Goal: Task Accomplishment & Management: Complete application form

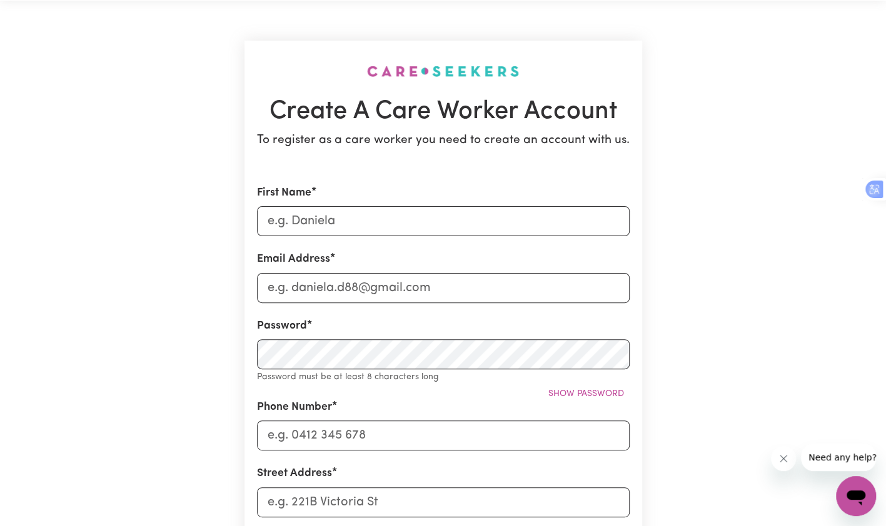
scroll to position [63, 0]
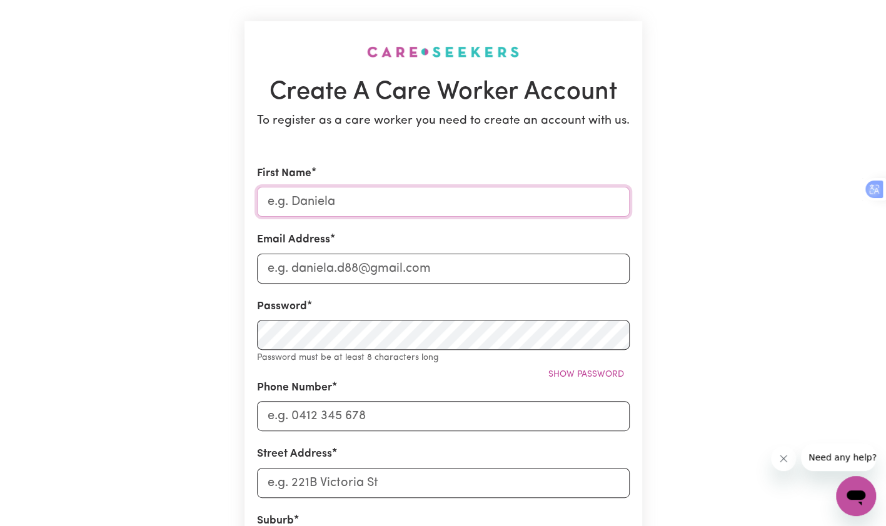
click at [359, 208] on input "First Name" at bounding box center [443, 202] width 373 height 30
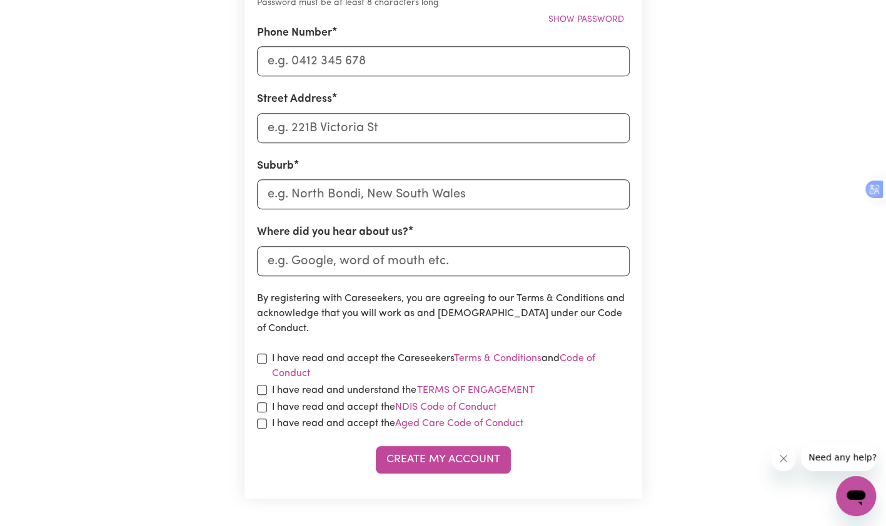
scroll to position [500, 0]
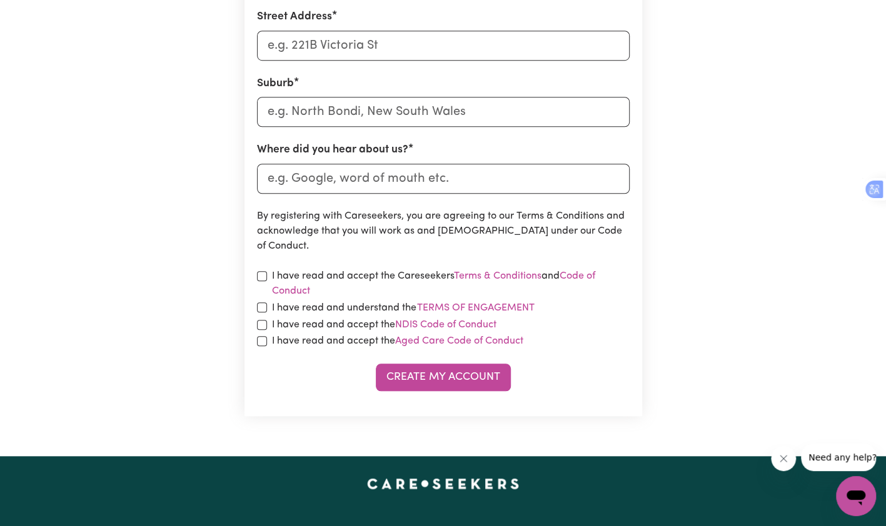
click at [261, 283] on div "I have read and accept the Careseekers Terms & Conditions and Code of Conduct" at bounding box center [443, 284] width 373 height 30
click at [257, 312] on div "I have read and understand the Terms of Engagement" at bounding box center [443, 308] width 373 height 16
click at [261, 276] on input "checkbox" at bounding box center [262, 276] width 10 height 10
checkbox input "true"
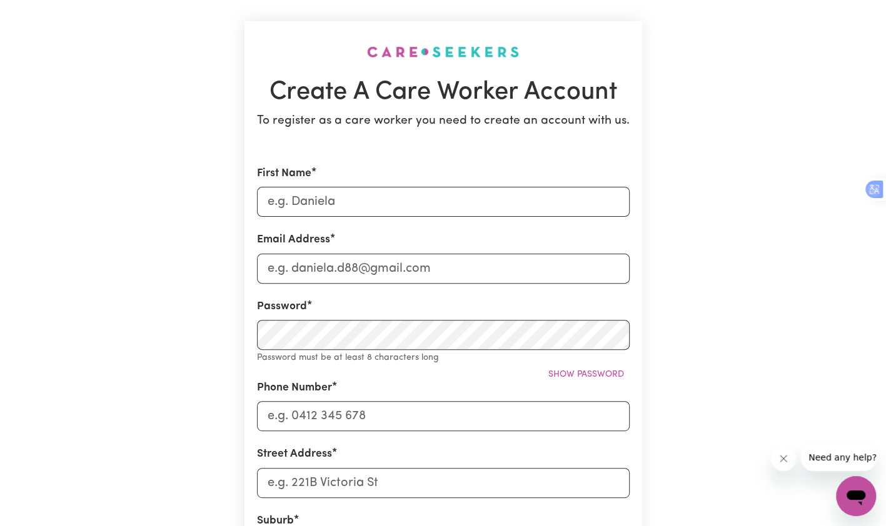
scroll to position [125, 0]
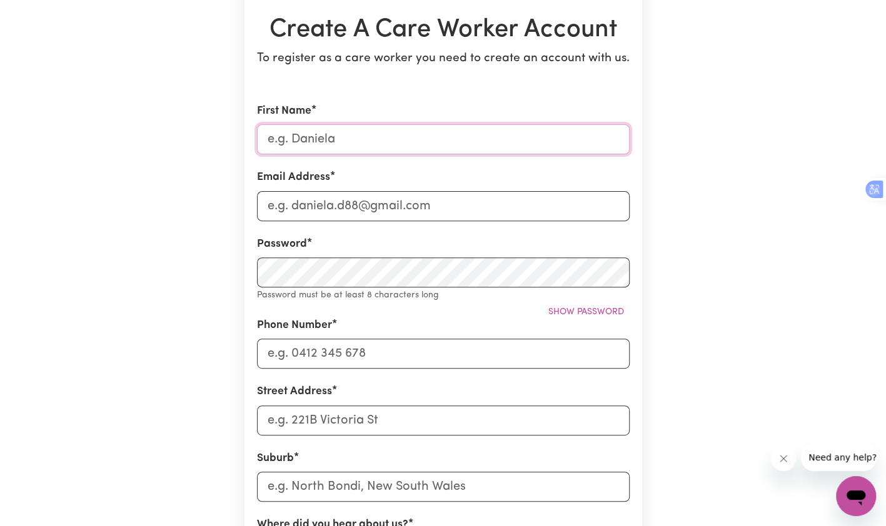
click at [364, 149] on input "First Name" at bounding box center [443, 139] width 373 height 30
type input "[PERSON_NAME] Afamuefula [PERSON_NAME]"
click at [372, 210] on input "Email Address" at bounding box center [443, 206] width 373 height 30
type input "[EMAIL_ADDRESS][DOMAIN_NAME]"
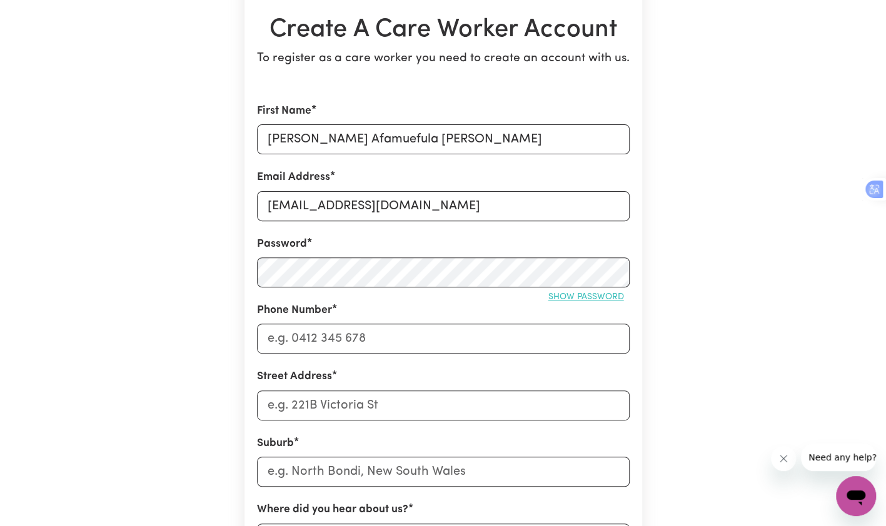
click at [616, 294] on span "Show password" at bounding box center [586, 297] width 76 height 9
click at [416, 344] on input "Phone Number" at bounding box center [443, 339] width 373 height 30
type input "0426581601"
type input "1"
click at [308, 414] on input "1" at bounding box center [443, 406] width 373 height 30
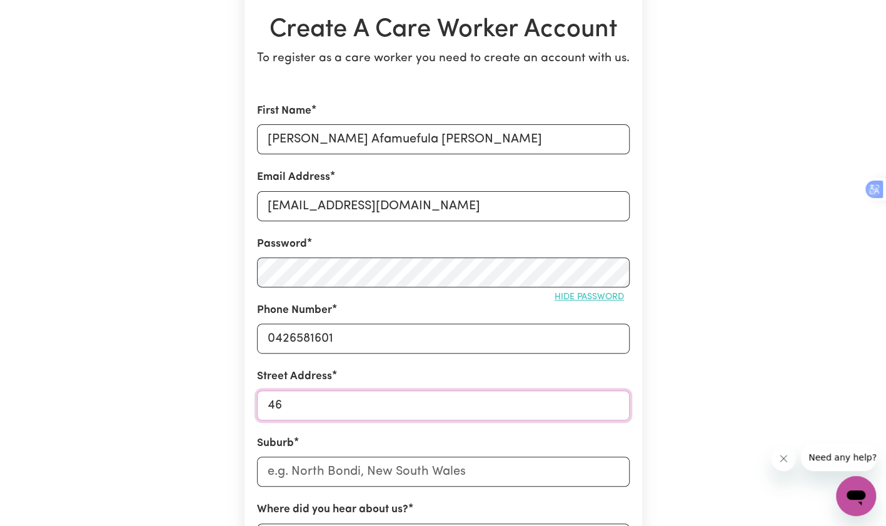
type input "[STREET_ADDRESS]"
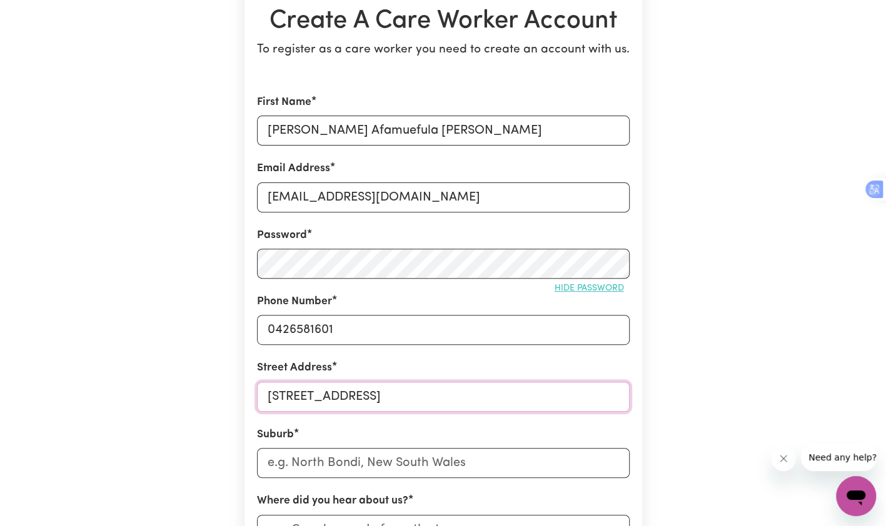
scroll to position [250, 0]
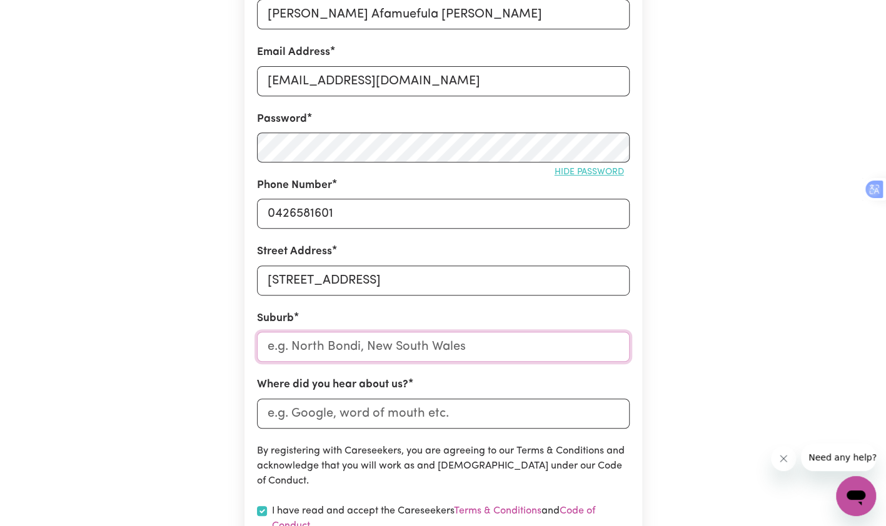
click at [366, 351] on input "text" at bounding box center [443, 347] width 373 height 30
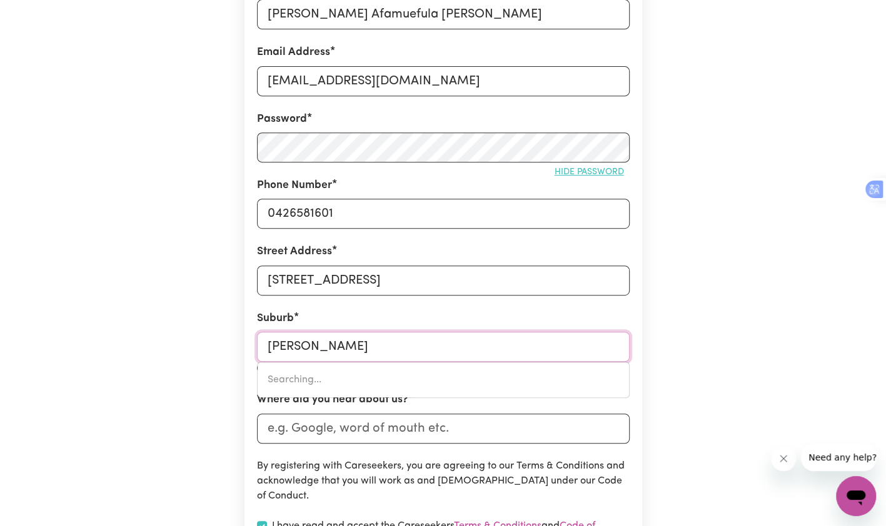
type input "Wend"
type input "[GEOGRAPHIC_DATA], [GEOGRAPHIC_DATA], 2250"
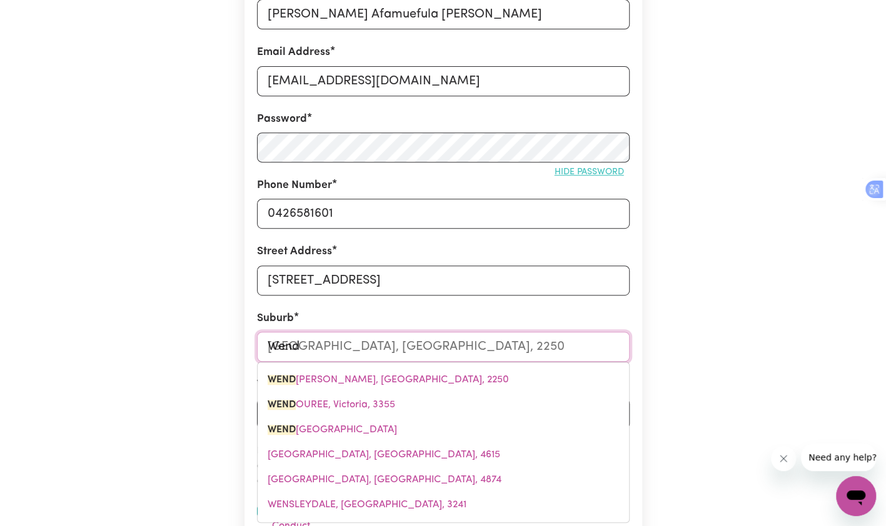
type input "Wendo"
type input "[GEOGRAPHIC_DATA], [GEOGRAPHIC_DATA], 2250"
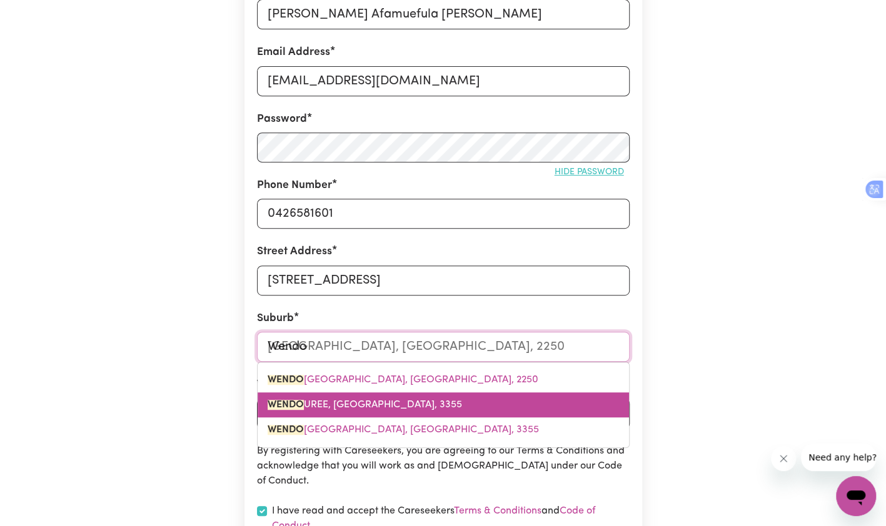
click at [398, 401] on link "[PERSON_NAME], [GEOGRAPHIC_DATA], 3355" at bounding box center [443, 405] width 371 height 25
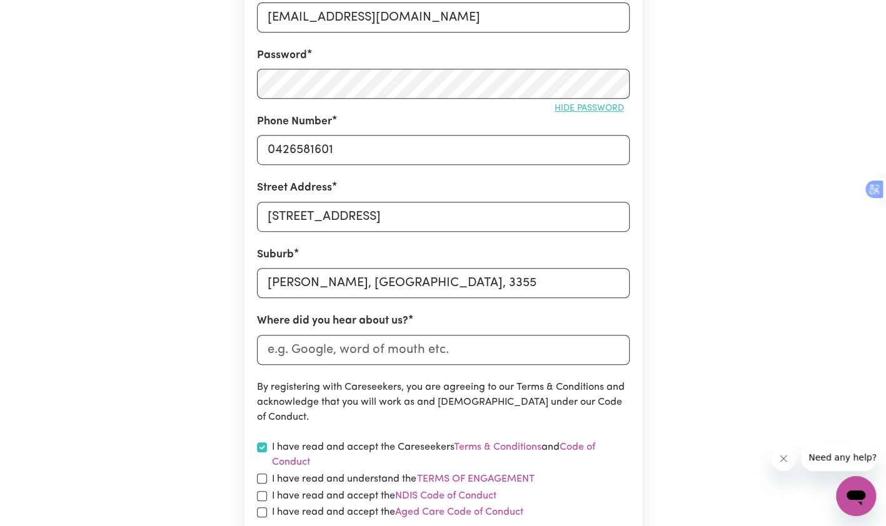
scroll to position [375, 0]
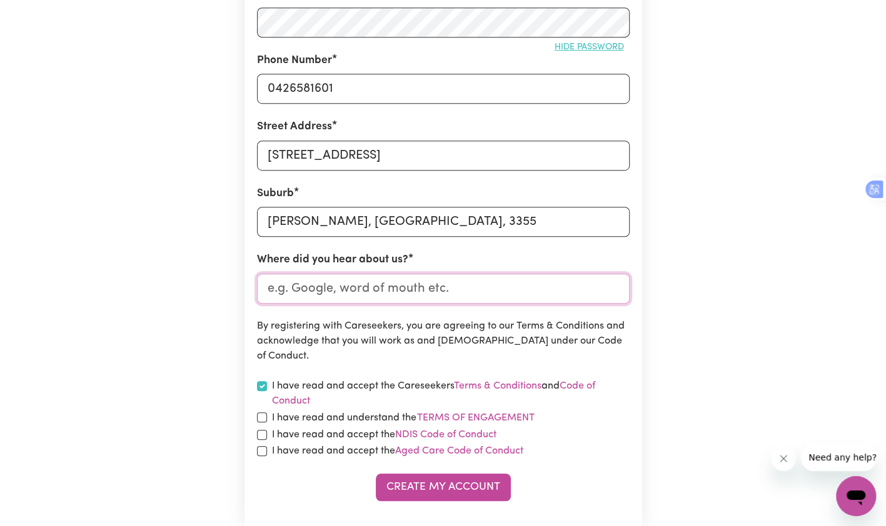
click at [381, 291] on input "Where did you hear about us?" at bounding box center [443, 289] width 373 height 30
type input "Indeed"
click at [260, 418] on input "checkbox" at bounding box center [262, 418] width 10 height 10
checkbox input "true"
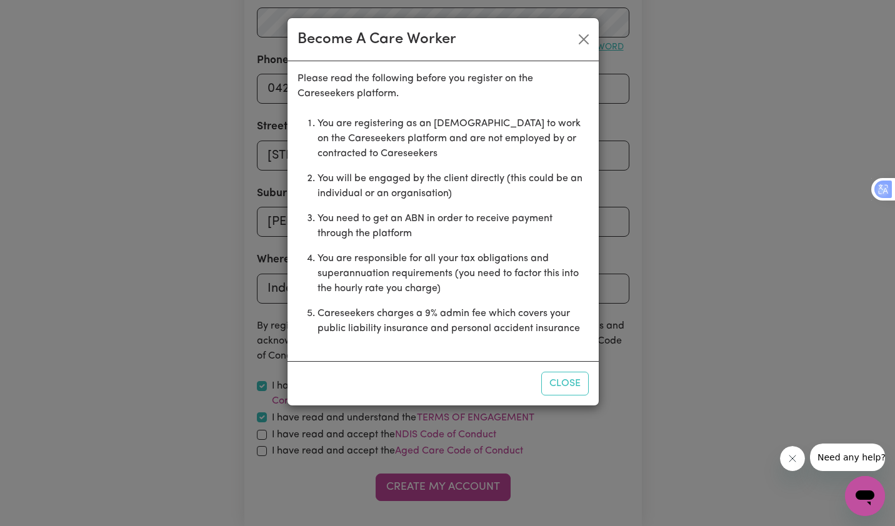
click at [261, 443] on div "Become A Care Worker Please read the following before you register on the Cares…" at bounding box center [447, 263] width 895 height 526
click at [573, 383] on button "Close" at bounding box center [565, 384] width 48 height 24
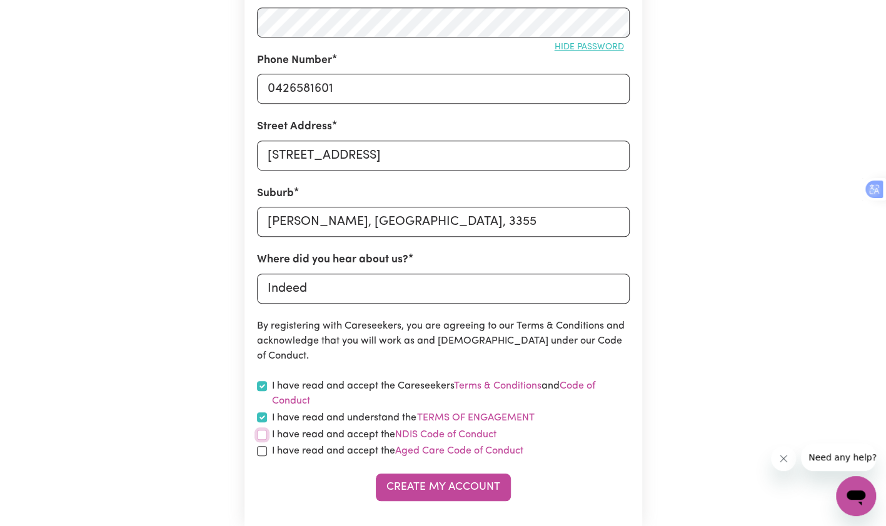
click at [260, 439] on input "checkbox" at bounding box center [262, 435] width 10 height 10
checkbox input "true"
click at [263, 453] on input "checkbox" at bounding box center [262, 451] width 10 height 10
checkbox input "true"
click at [438, 486] on button "Create My Account" at bounding box center [443, 488] width 135 height 28
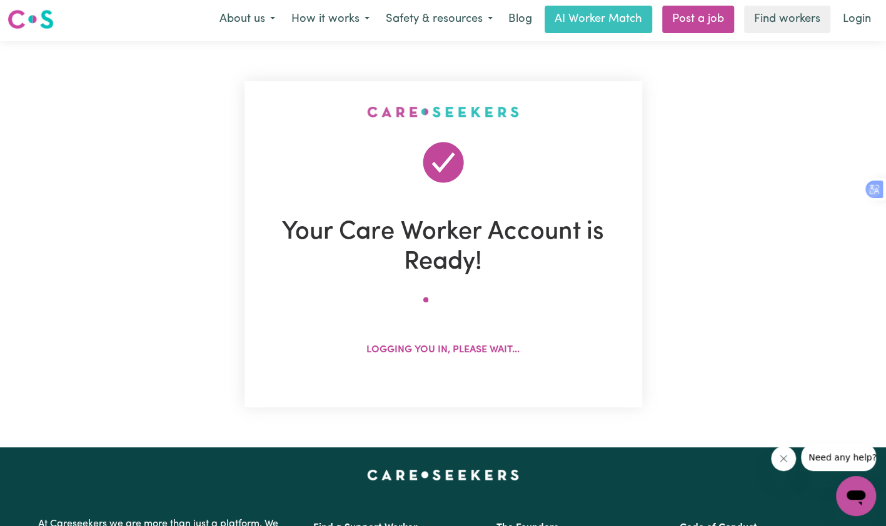
scroll to position [0, 0]
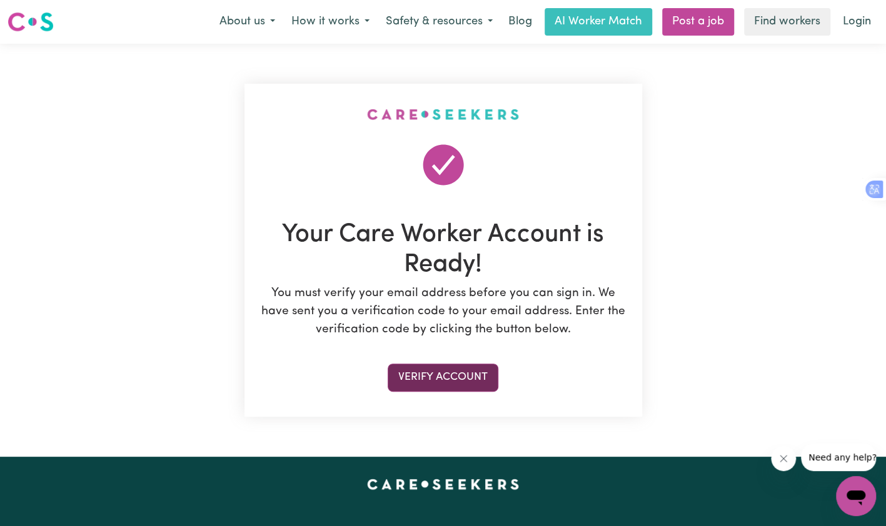
click at [473, 381] on button "Verify Account" at bounding box center [443, 378] width 111 height 28
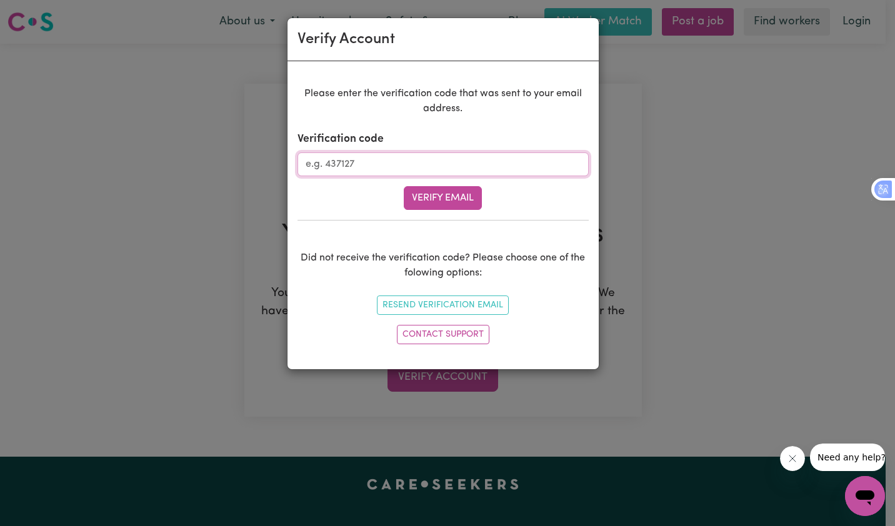
click at [334, 161] on input "Verification code" at bounding box center [443, 165] width 291 height 24
paste input "146734"
type input "146734"
click at [460, 200] on button "Verify Email" at bounding box center [443, 198] width 78 height 24
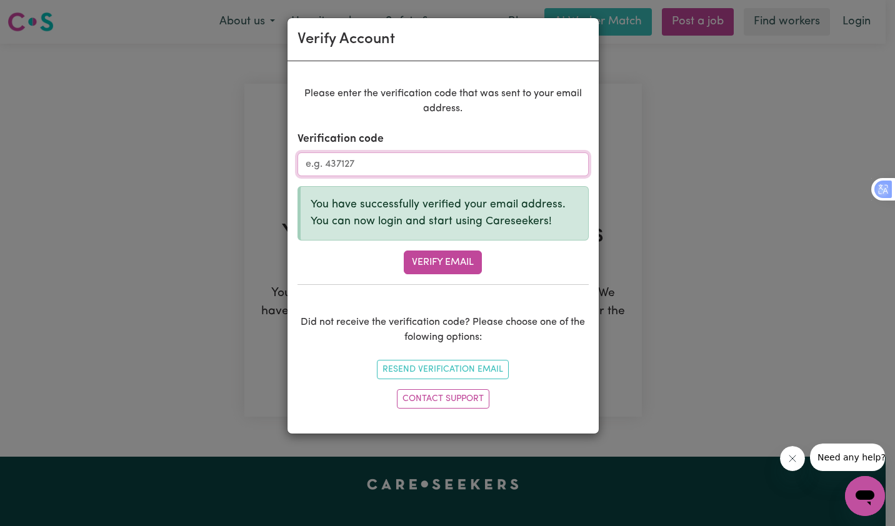
click at [408, 164] on input "Verification code" at bounding box center [443, 165] width 291 height 24
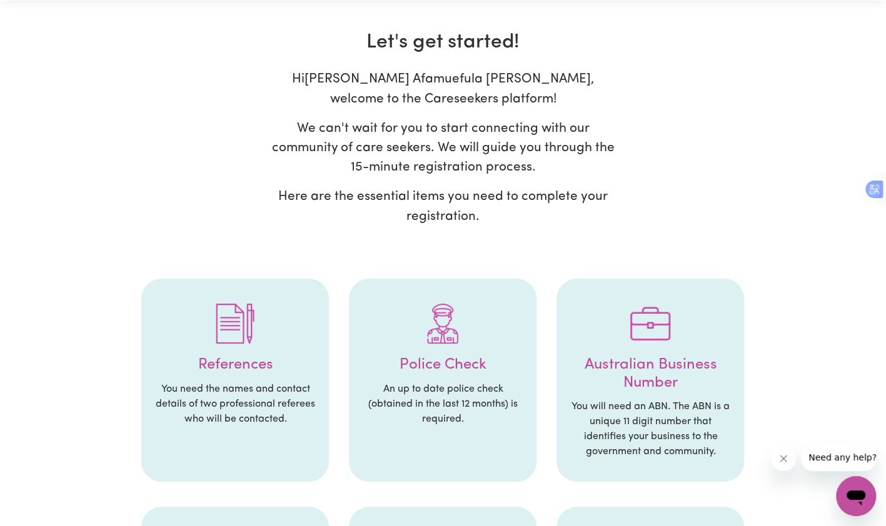
scroll to position [63, 0]
